Goal: Task Accomplishment & Management: Manage account settings

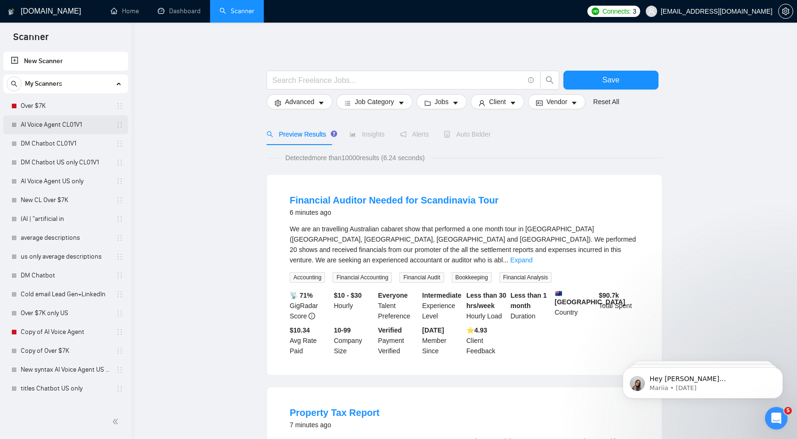
click at [66, 126] on link "AI Voice Agent CL01V1" at bounding box center [65, 124] width 89 height 19
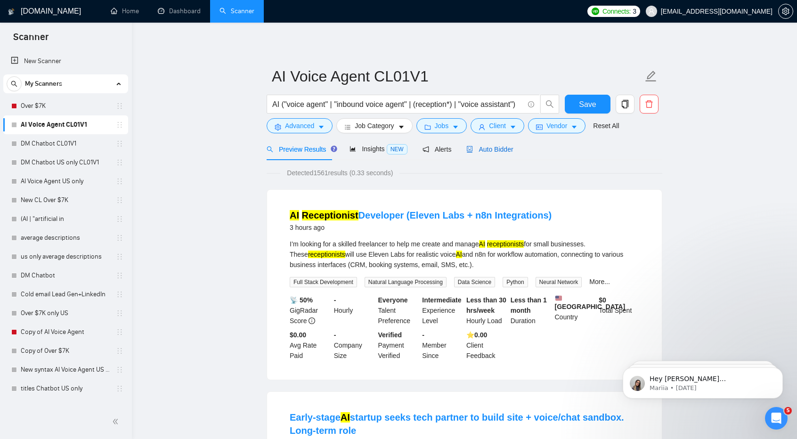
click at [476, 146] on span "Auto Bidder" at bounding box center [489, 149] width 47 height 8
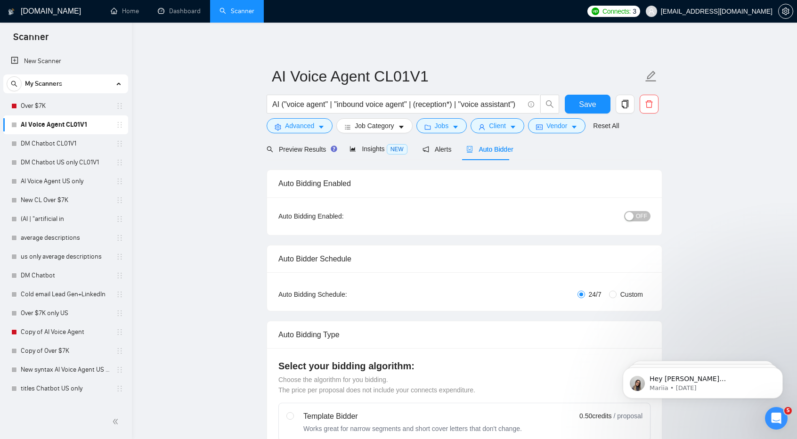
checkbox input "true"
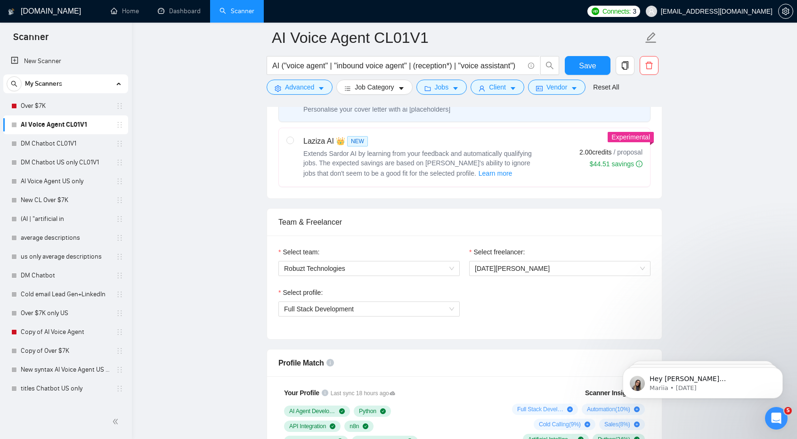
scroll to position [360, 0]
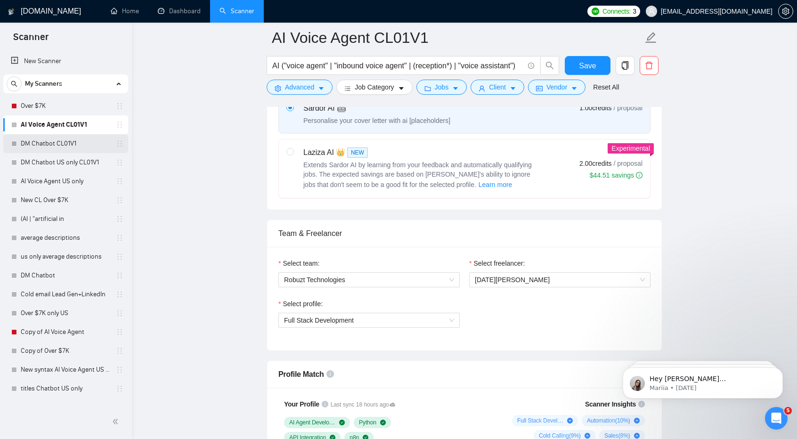
click at [67, 139] on link "DM Chatbot CL01V1" at bounding box center [65, 143] width 89 height 19
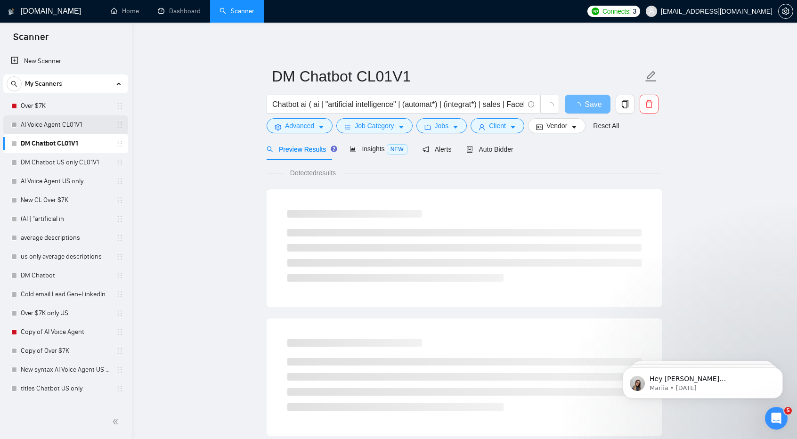
click at [52, 123] on link "AI Voice Agent CL01V1" at bounding box center [65, 124] width 89 height 19
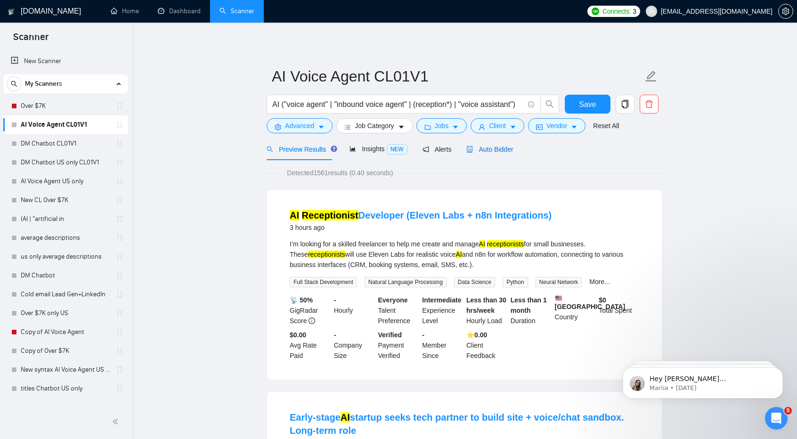
click at [481, 144] on div "Auto Bidder" at bounding box center [489, 149] width 47 height 10
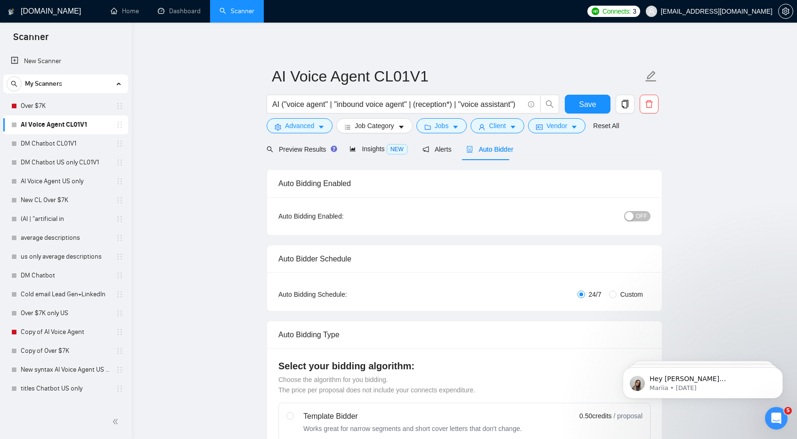
checkbox input "true"
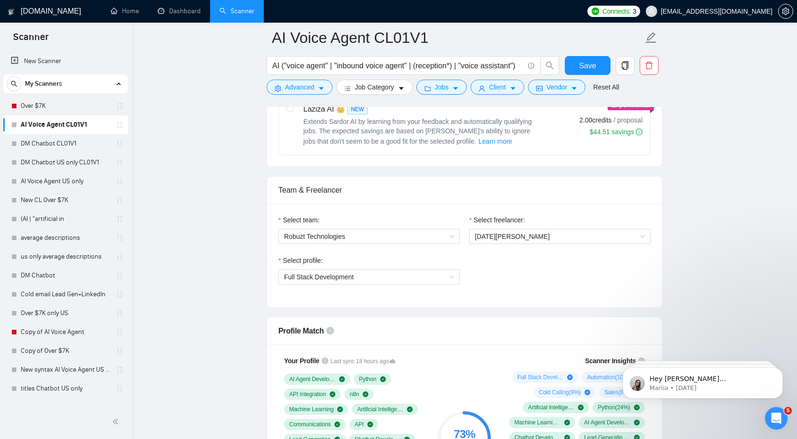
scroll to position [404, 0]
click at [433, 280] on span "Full Stack Development" at bounding box center [369, 276] width 170 height 14
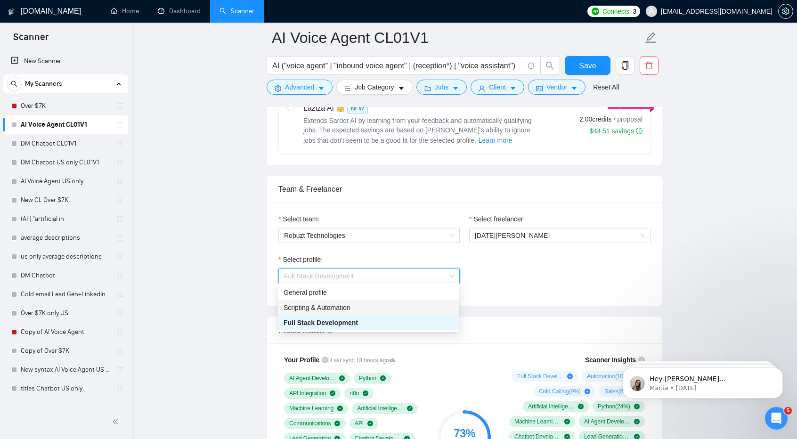
click at [438, 307] on div "Scripting & Automation" at bounding box center [368, 307] width 170 height 10
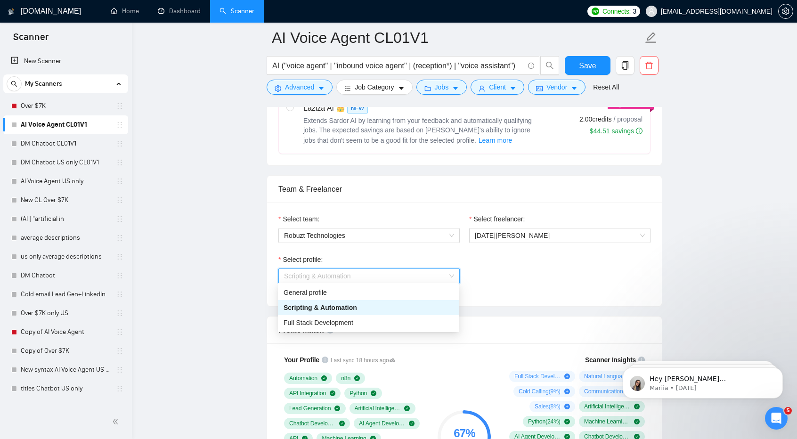
click at [413, 274] on span "Scripting & Automation" at bounding box center [369, 276] width 170 height 14
click at [415, 321] on div "Full Stack Development" at bounding box center [368, 322] width 170 height 10
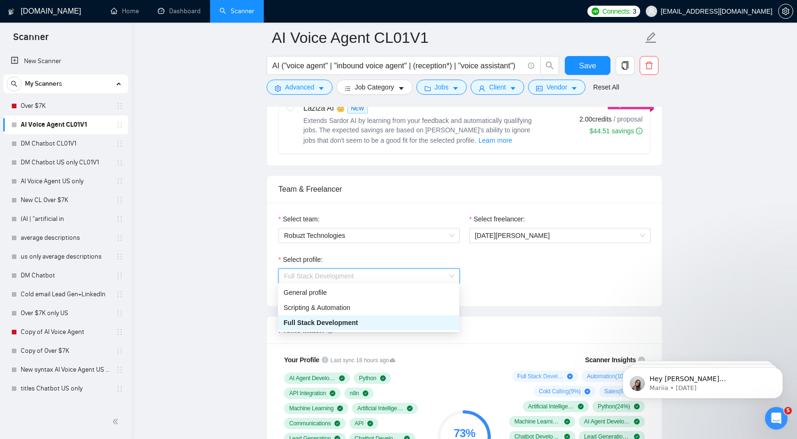
click at [400, 274] on span "Full Stack Development" at bounding box center [369, 276] width 170 height 14
click at [394, 311] on div "Scripting & Automation" at bounding box center [368, 307] width 170 height 10
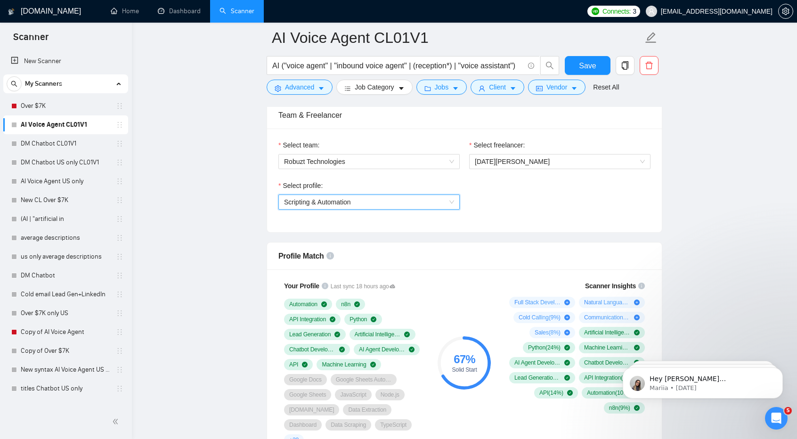
scroll to position [478, 0]
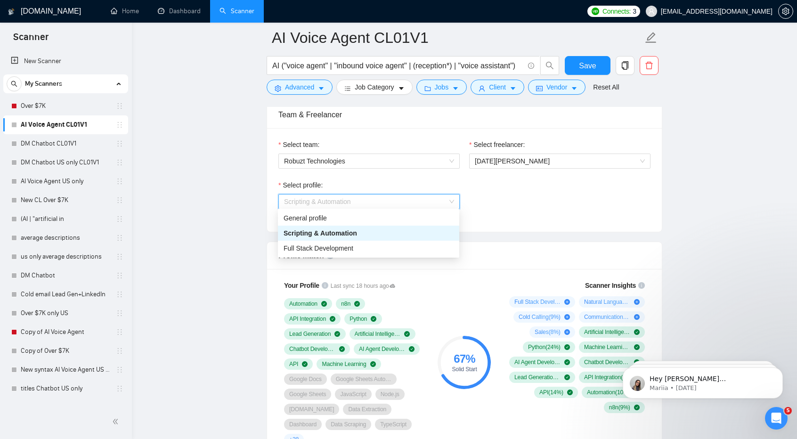
click at [392, 203] on span "Scripting & Automation" at bounding box center [369, 201] width 170 height 14
click at [388, 251] on div "Full Stack Development" at bounding box center [368, 248] width 170 height 10
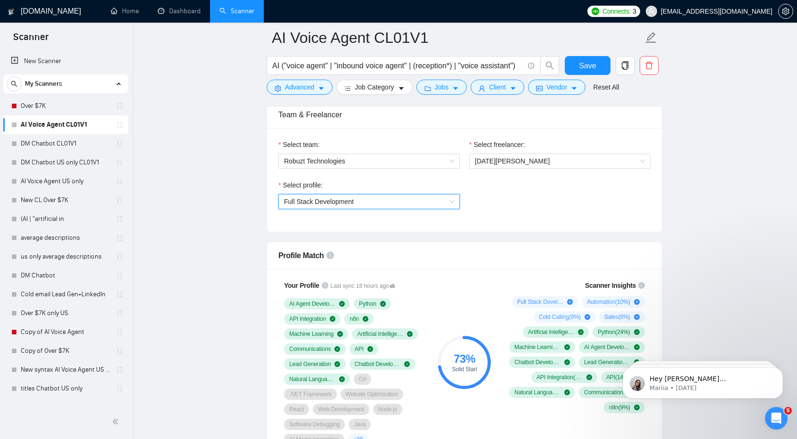
scroll to position [502, 0]
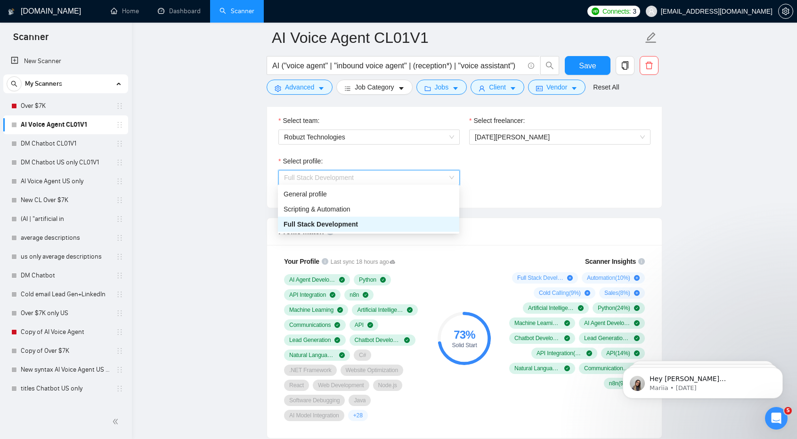
click at [428, 177] on span "Full Stack Development" at bounding box center [369, 177] width 170 height 14
click at [418, 209] on div "Scripting & Automation" at bounding box center [368, 209] width 170 height 10
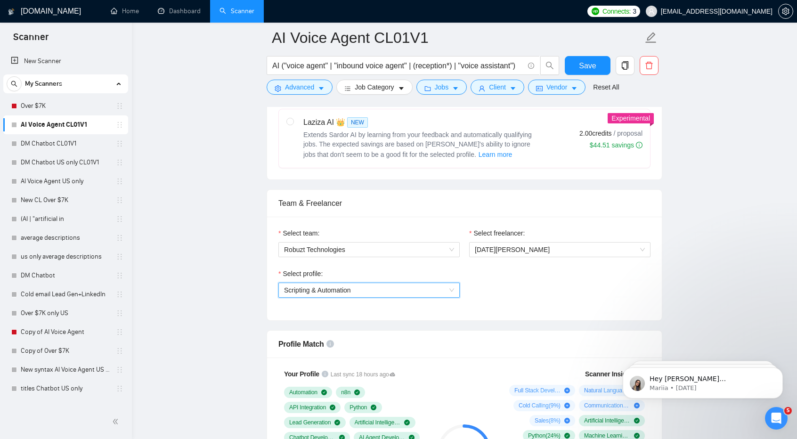
scroll to position [389, 0]
click at [590, 67] on span "Save" at bounding box center [587, 66] width 17 height 12
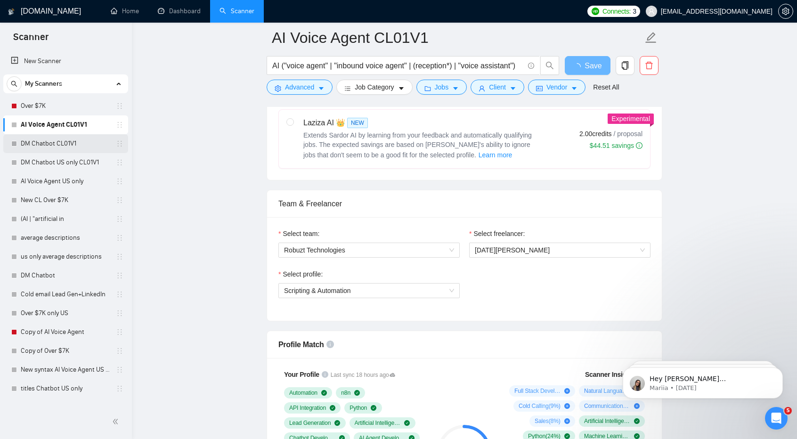
click at [81, 141] on link "DM Chatbot CL01V1" at bounding box center [65, 143] width 89 height 19
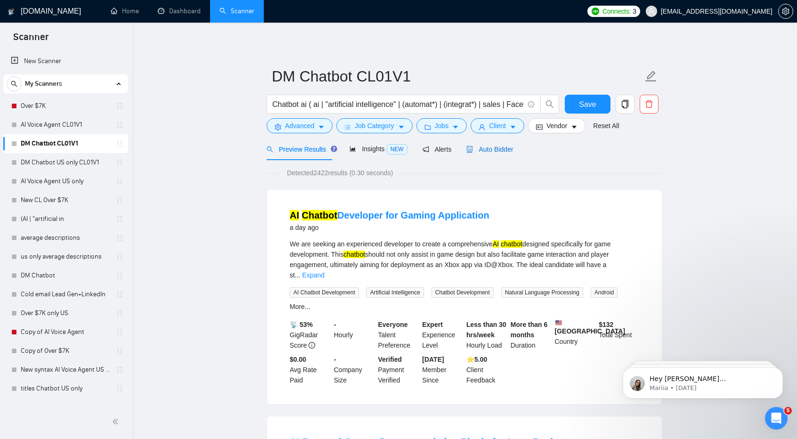
click at [501, 145] on span "Auto Bidder" at bounding box center [489, 149] width 47 height 8
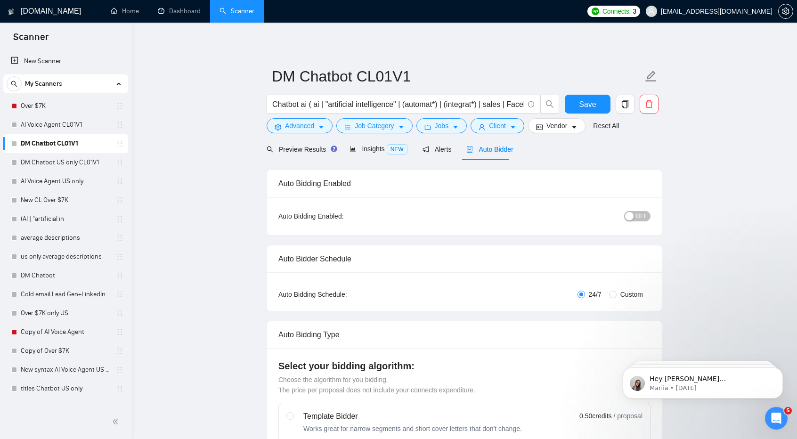
checkbox input "true"
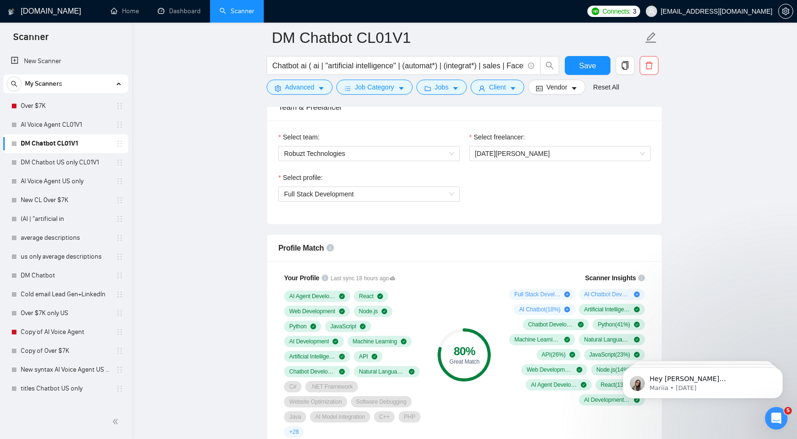
scroll to position [486, 0]
click at [407, 188] on span "Full Stack Development" at bounding box center [369, 193] width 170 height 14
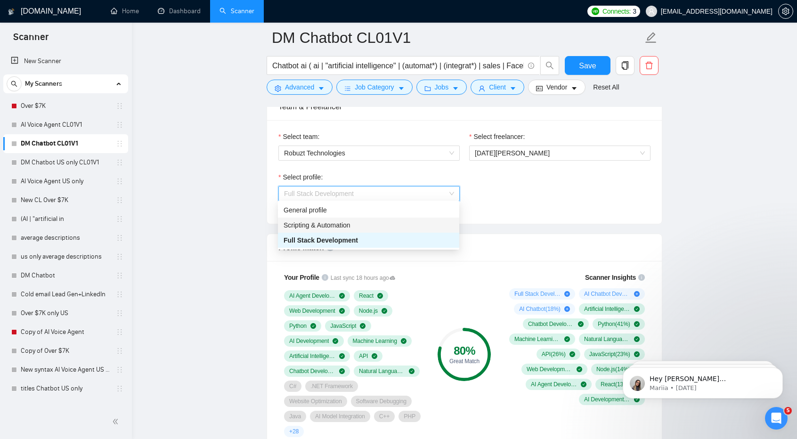
click at [399, 229] on div "Scripting & Automation" at bounding box center [368, 225] width 170 height 10
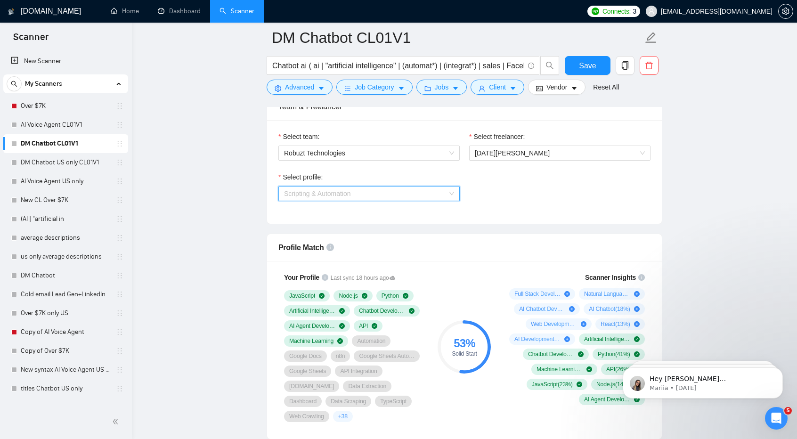
click at [383, 197] on span "Scripting & Automation" at bounding box center [369, 193] width 170 height 14
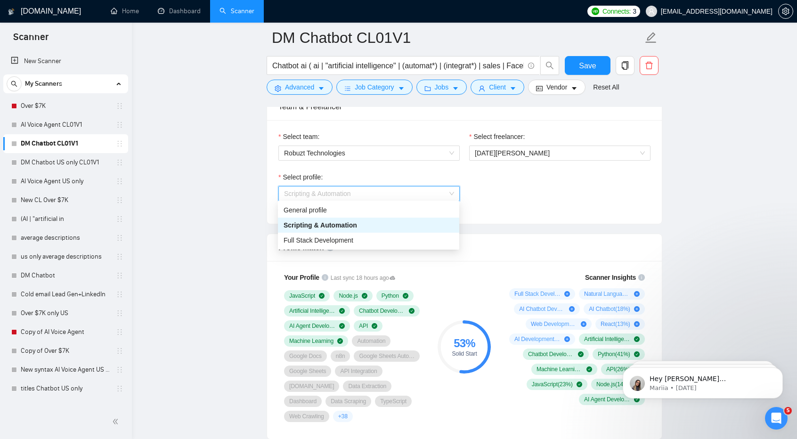
click at [381, 230] on div "Scripting & Automation" at bounding box center [368, 225] width 181 height 15
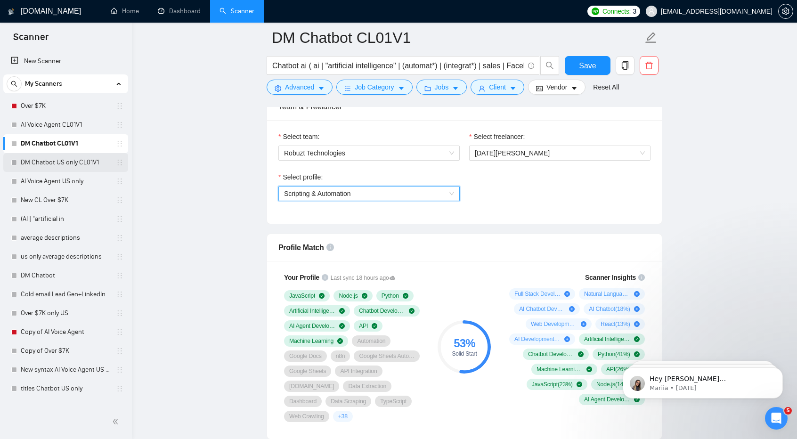
click at [42, 164] on link "DM Chatbot US only CL01V1" at bounding box center [65, 162] width 89 height 19
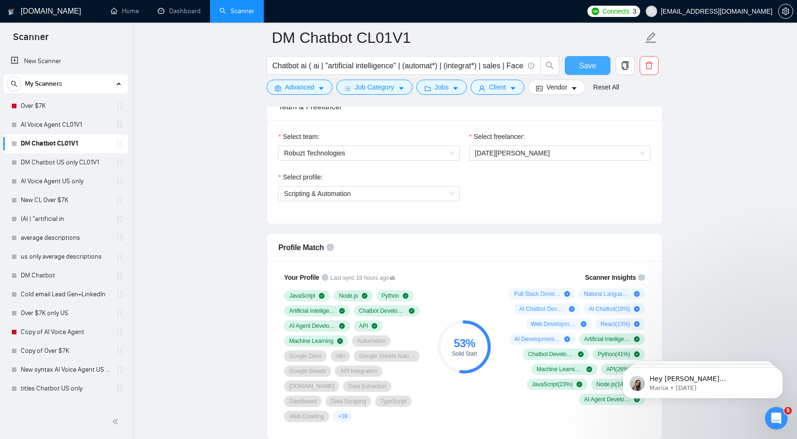
click at [587, 57] on button "Save" at bounding box center [588, 65] width 46 height 19
click at [65, 162] on link "DM Chatbot US only CL01V1" at bounding box center [65, 162] width 89 height 19
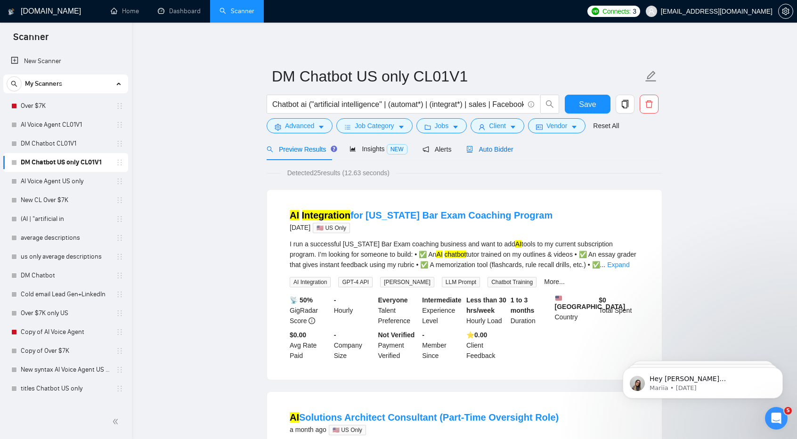
click at [471, 151] on span "Auto Bidder" at bounding box center [489, 149] width 47 height 8
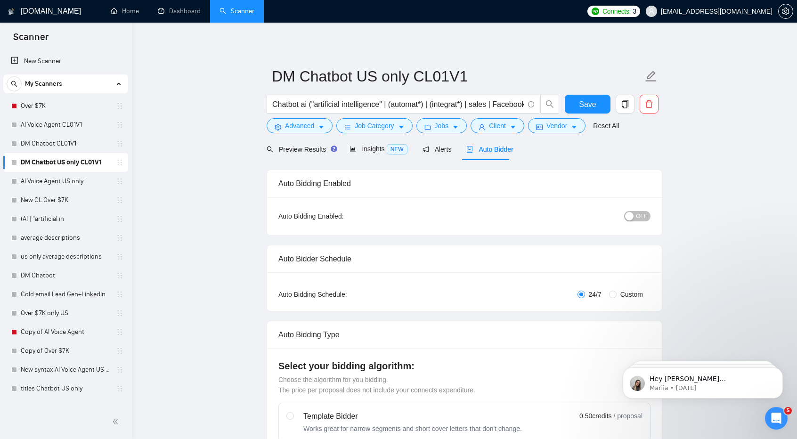
checkbox input "true"
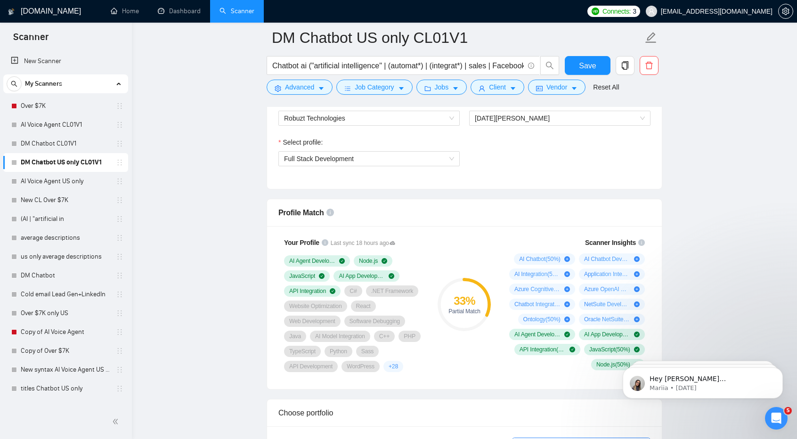
scroll to position [511, 0]
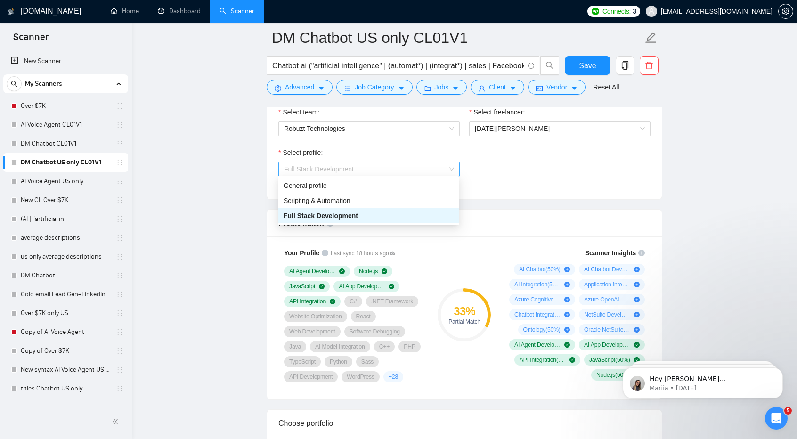
click at [399, 167] on span "Full Stack Development" at bounding box center [369, 169] width 170 height 14
click at [390, 200] on div "Scripting & Automation" at bounding box center [368, 200] width 170 height 10
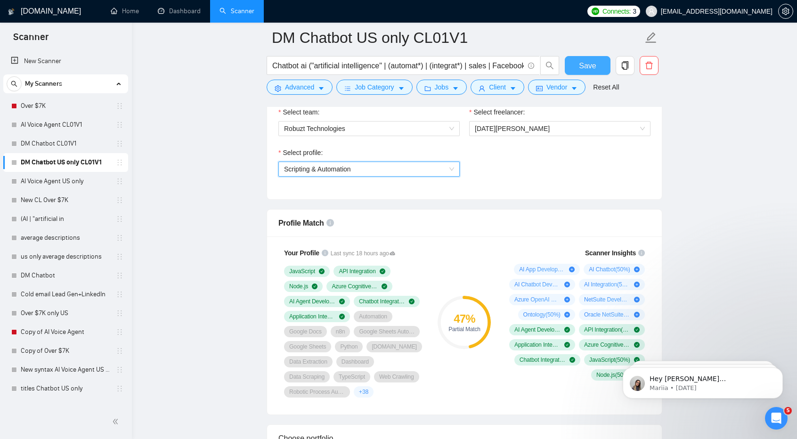
click at [587, 59] on button "Save" at bounding box center [588, 65] width 46 height 19
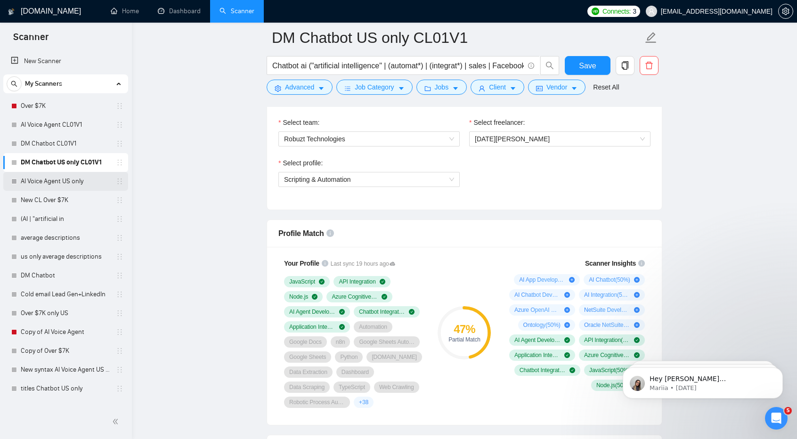
click at [64, 186] on link "AI Voice Agent US only" at bounding box center [65, 181] width 89 height 19
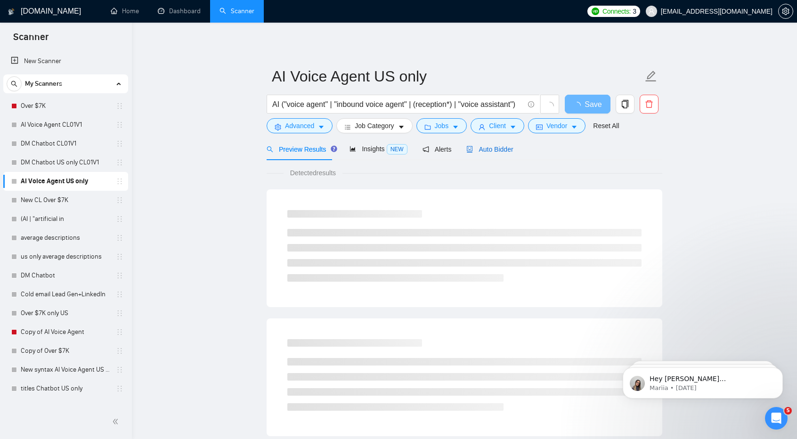
click at [499, 148] on span "Auto Bidder" at bounding box center [489, 149] width 47 height 8
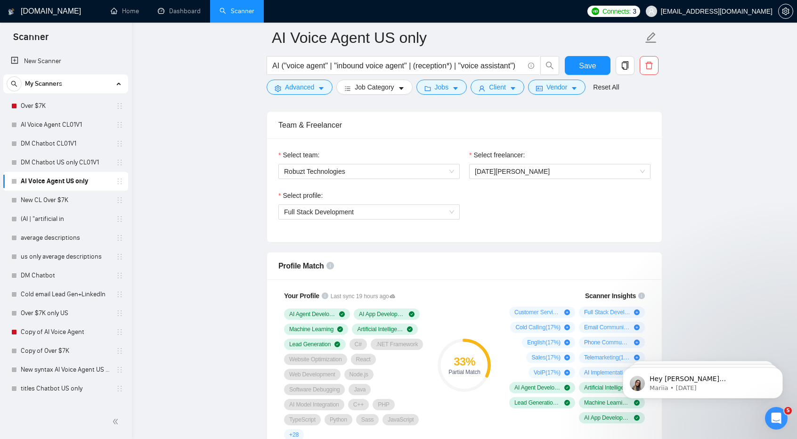
scroll to position [458, 0]
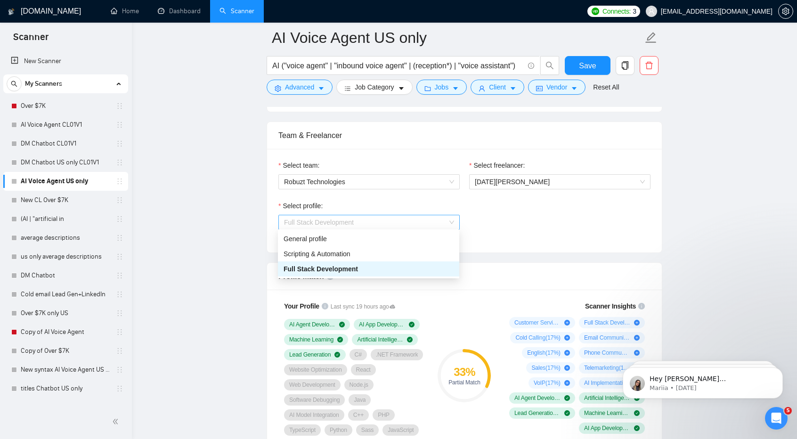
click at [367, 221] on span "Full Stack Development" at bounding box center [369, 222] width 170 height 14
click at [362, 259] on div "Scripting & Automation" at bounding box center [368, 254] width 170 height 10
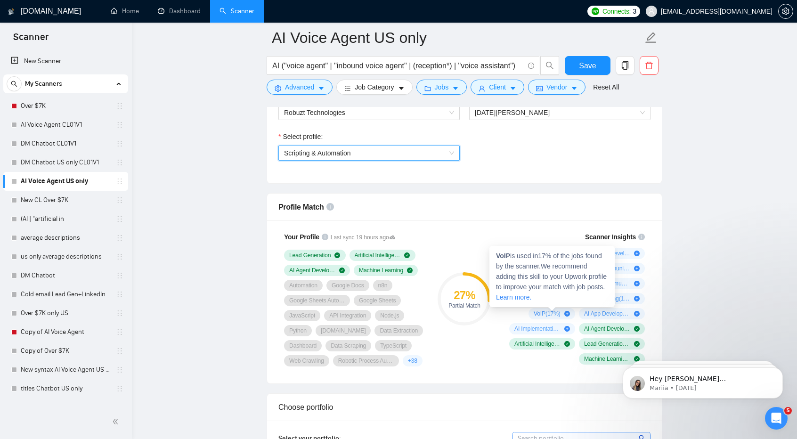
scroll to position [527, 0]
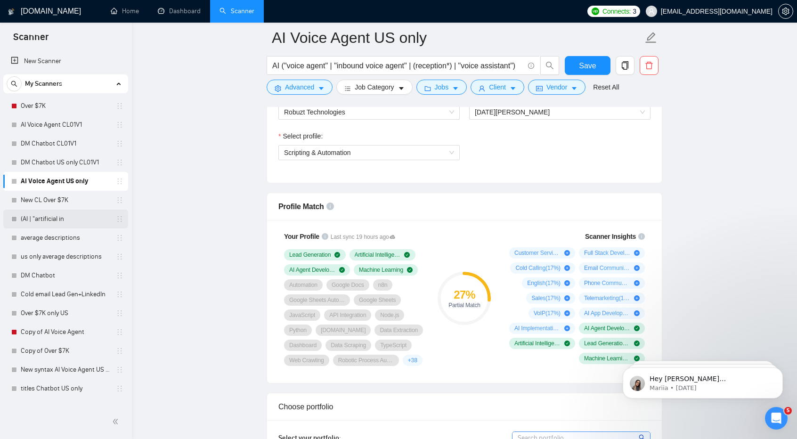
click at [64, 222] on link "(AI | "artificial in" at bounding box center [65, 219] width 89 height 19
click at [582, 60] on span "Save" at bounding box center [587, 66] width 17 height 12
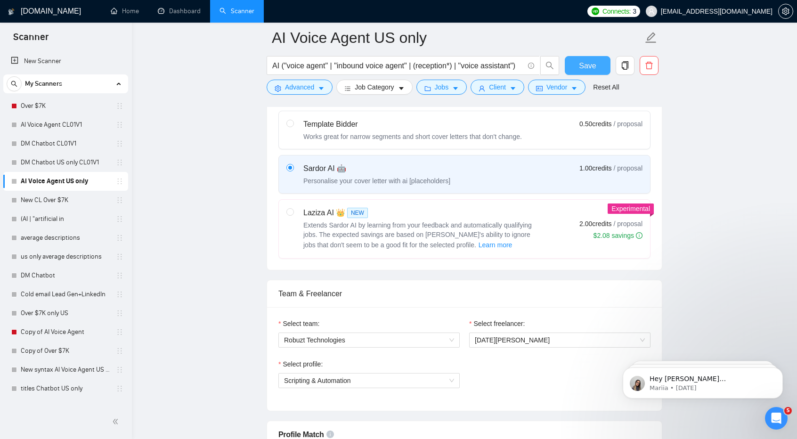
scroll to position [299, 0]
click at [70, 200] on link "New CL Over $7K" at bounding box center [65, 200] width 89 height 19
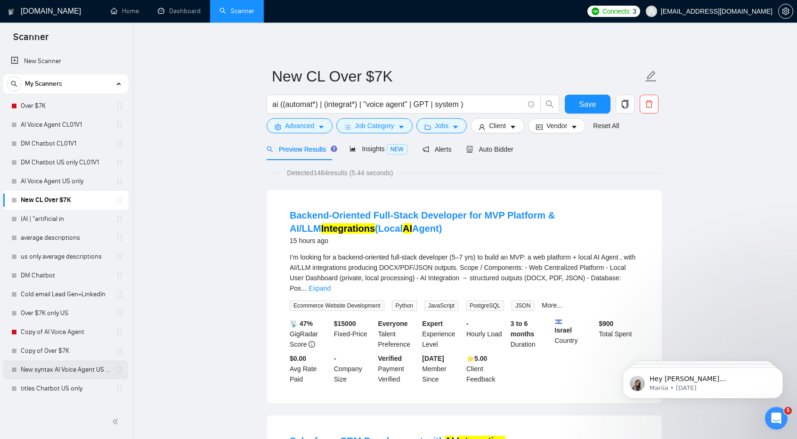
scroll to position [31, 0]
